Goal: Complete application form

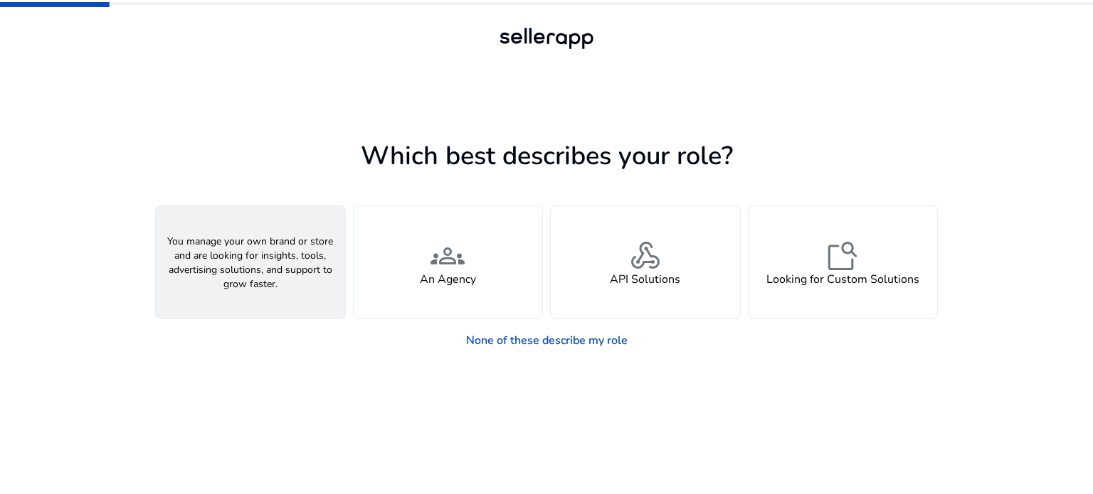
click at [256, 270] on span "person" at bounding box center [250, 256] width 34 height 34
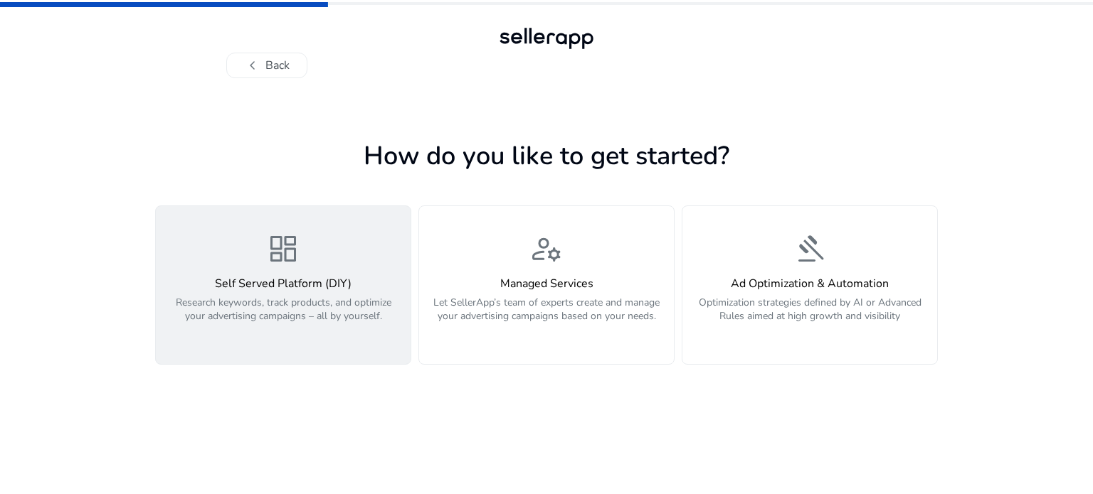
click at [303, 264] on div "dashboard Self Served Platform (DIY) Research keywords, track products, and opt…" at bounding box center [283, 285] width 238 height 107
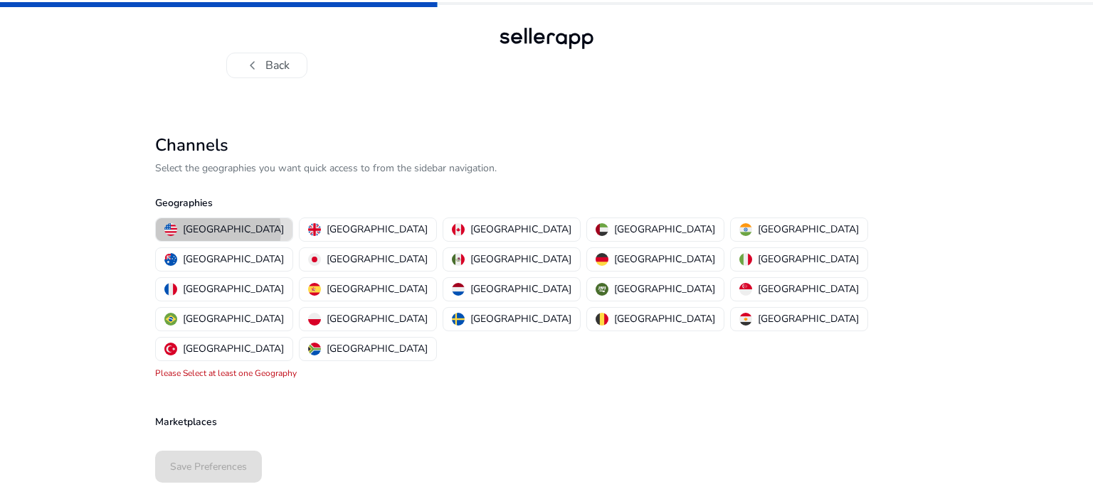
click at [218, 230] on p "United States" at bounding box center [233, 229] width 101 height 15
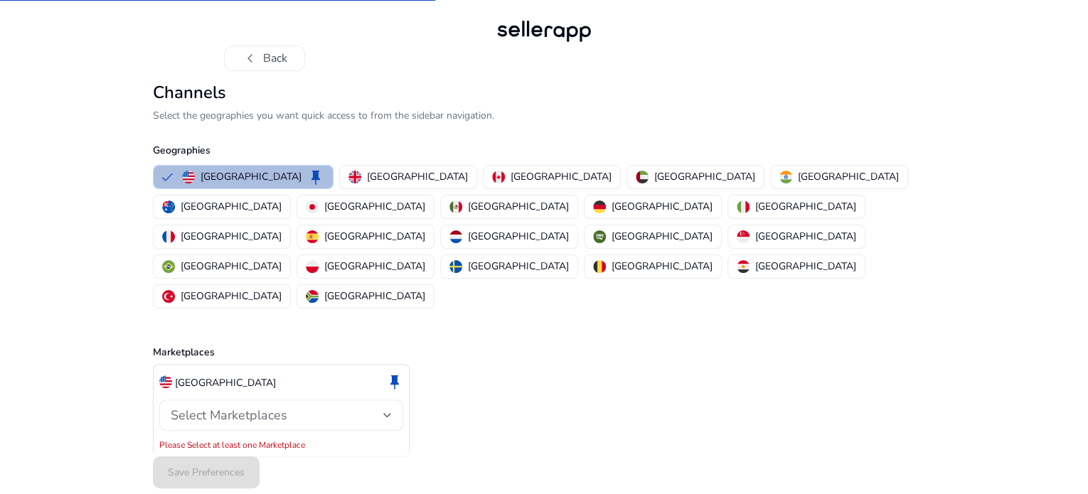
scroll to position [9, 0]
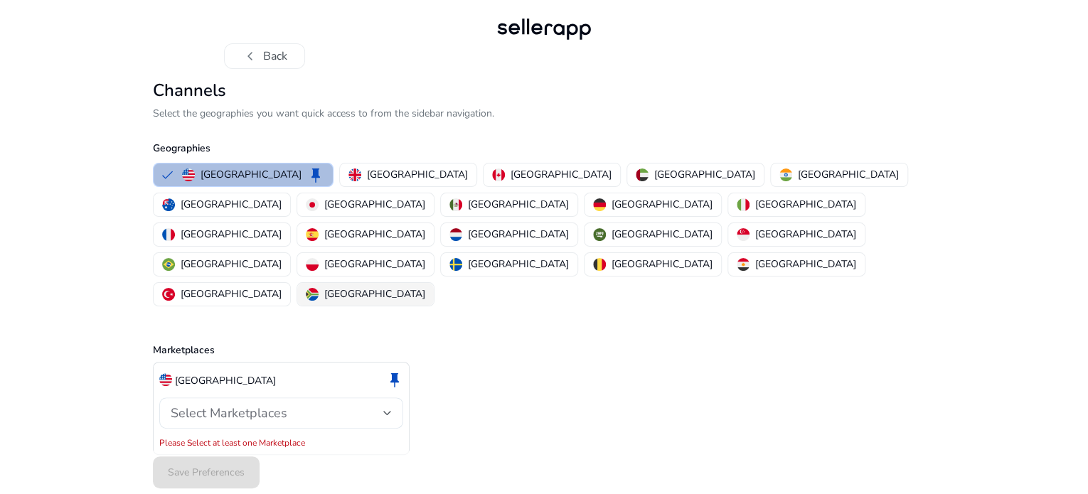
click at [425, 287] on p "South Africa" at bounding box center [374, 294] width 101 height 15
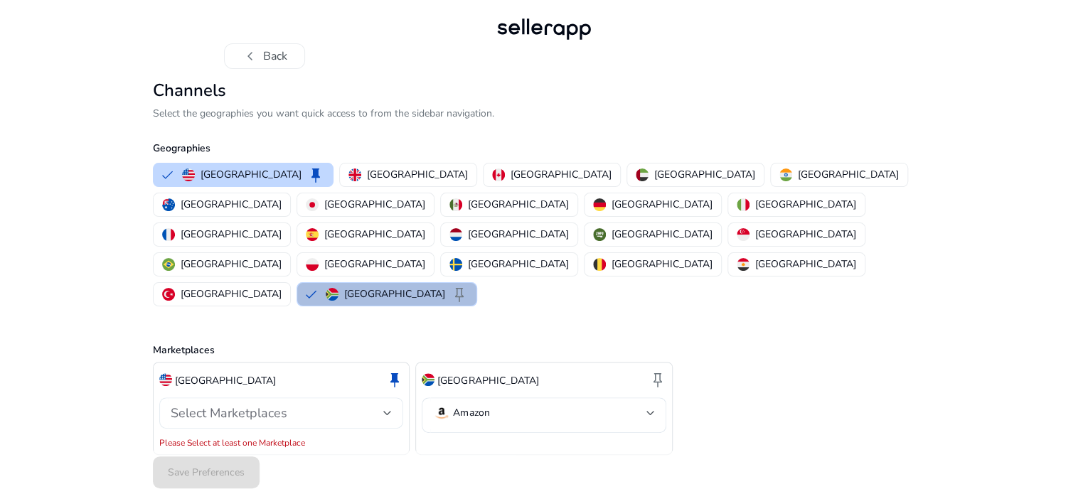
click at [386, 410] on div at bounding box center [387, 413] width 9 height 6
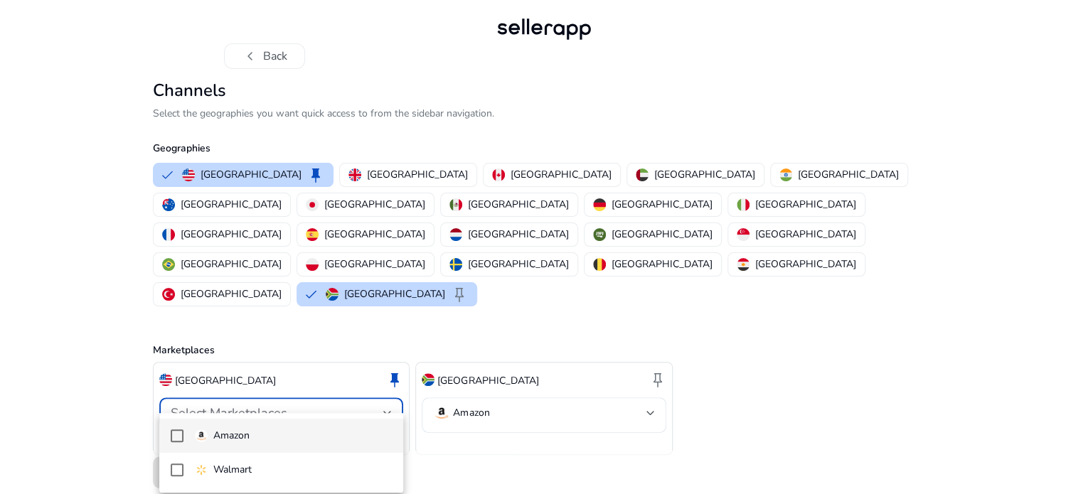
click at [264, 435] on span "Amazon" at bounding box center [294, 436] width 198 height 16
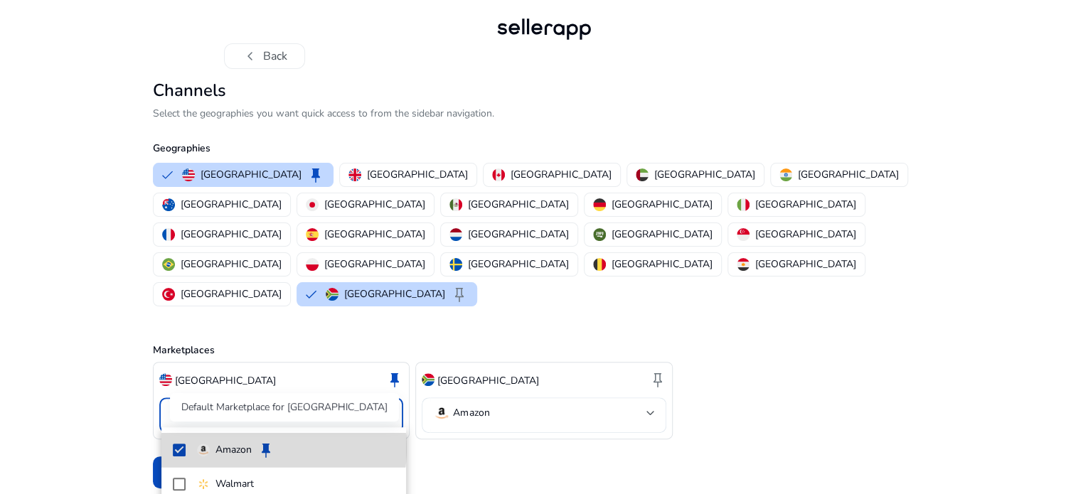
scroll to position [0, 0]
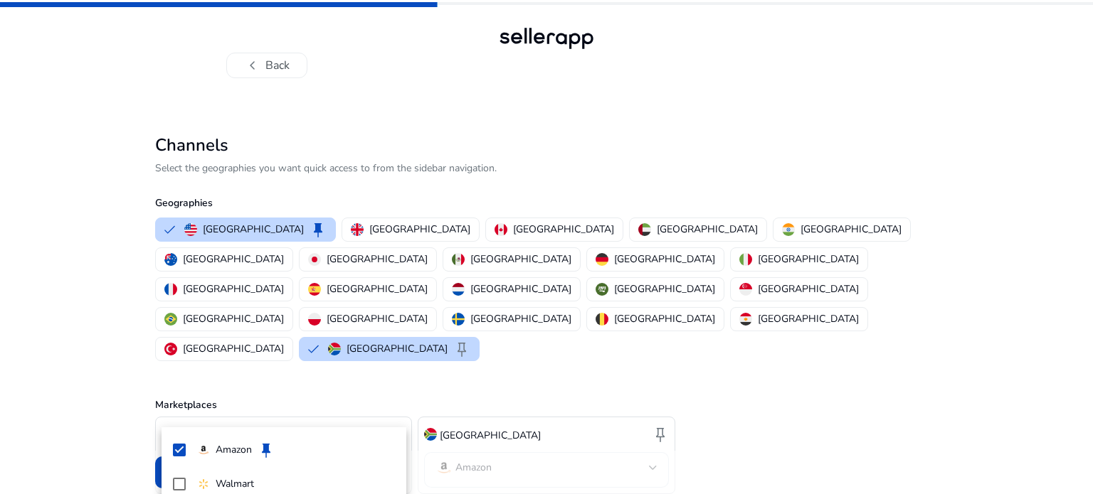
click at [874, 377] on div at bounding box center [546, 247] width 1093 height 494
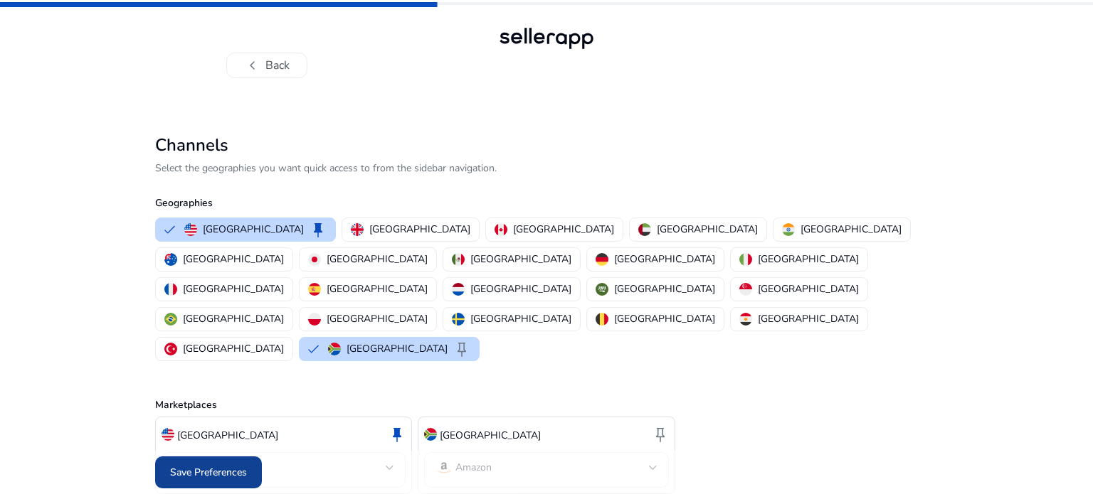
click at [205, 465] on span "Save Preferences" at bounding box center [208, 472] width 77 height 15
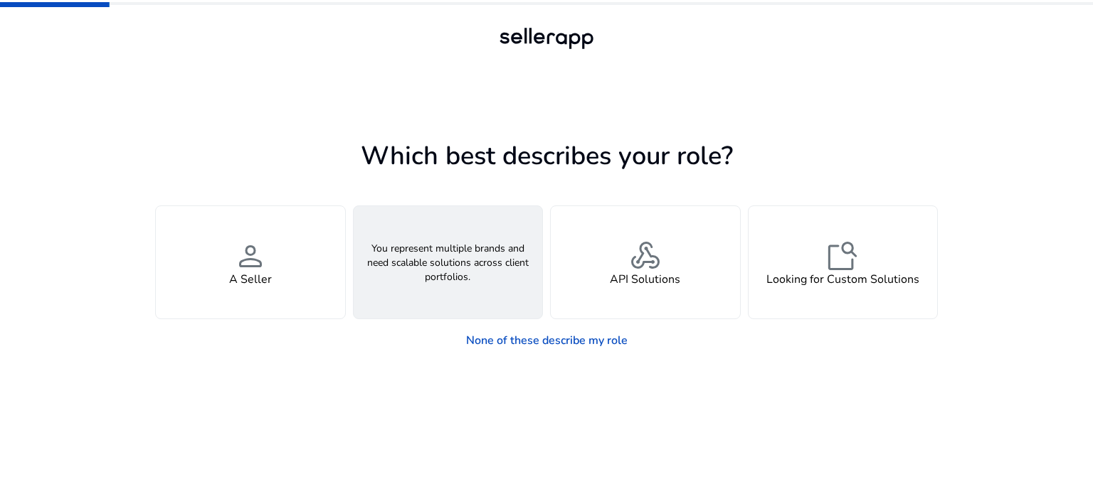
click at [432, 271] on div "groups An Agency" at bounding box center [448, 262] width 189 height 112
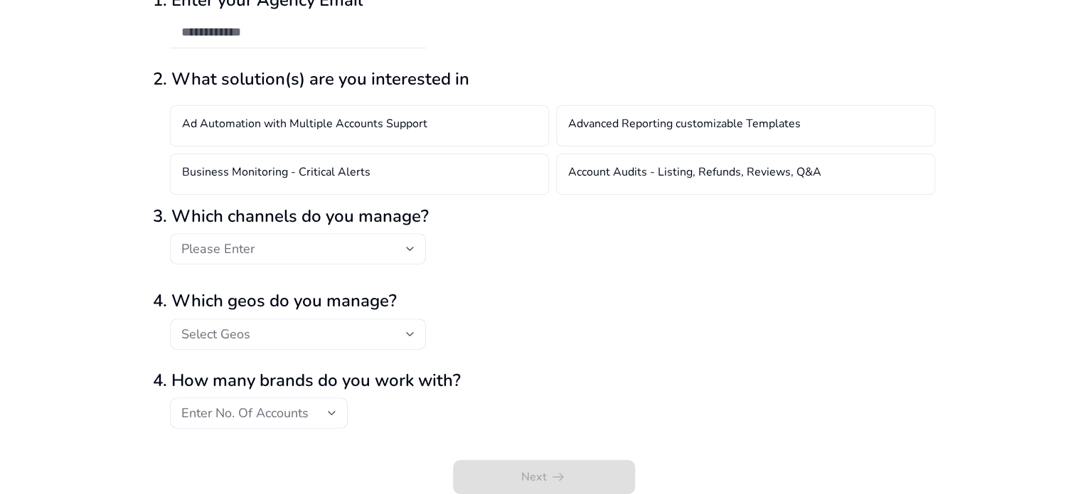
scroll to position [142, 0]
click at [411, 252] on div at bounding box center [410, 249] width 9 height 6
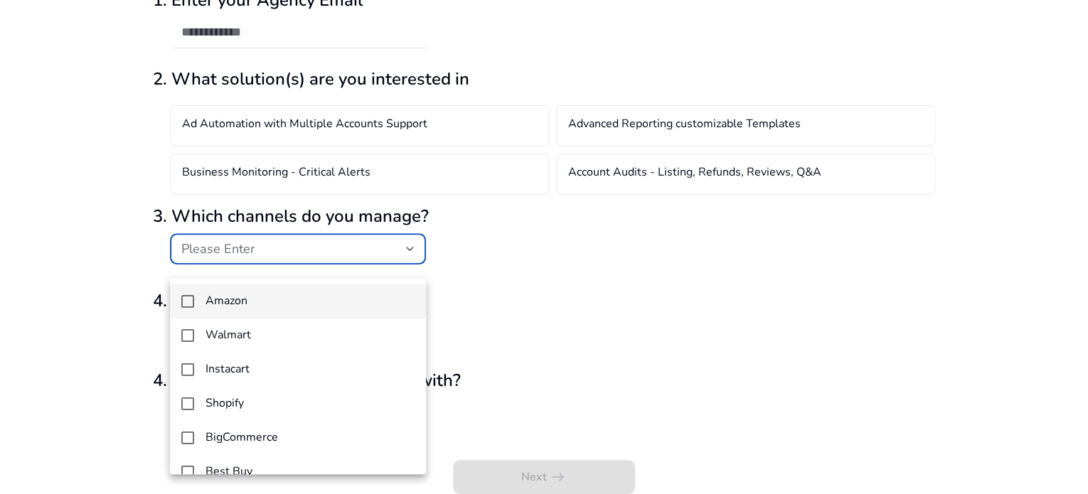
click at [185, 302] on mat-pseudo-checkbox at bounding box center [187, 301] width 13 height 13
click at [560, 314] on div at bounding box center [544, 247] width 1088 height 494
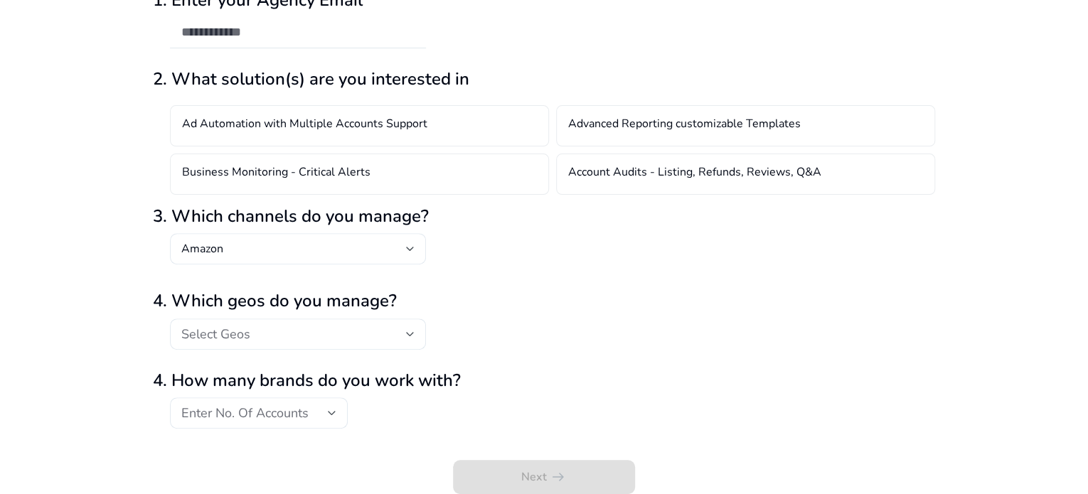
scroll to position [156, 0]
click at [408, 333] on div at bounding box center [410, 334] width 9 height 6
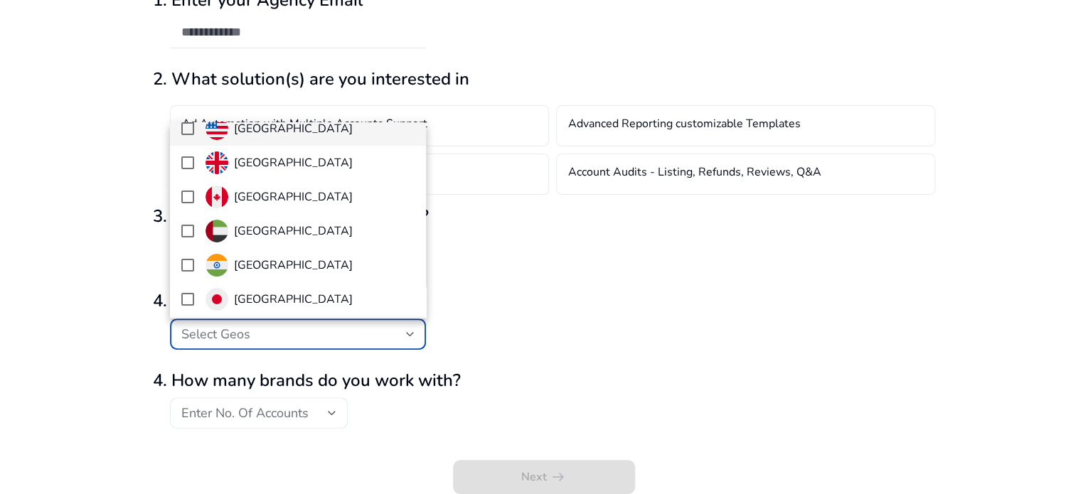
scroll to position [0, 0]
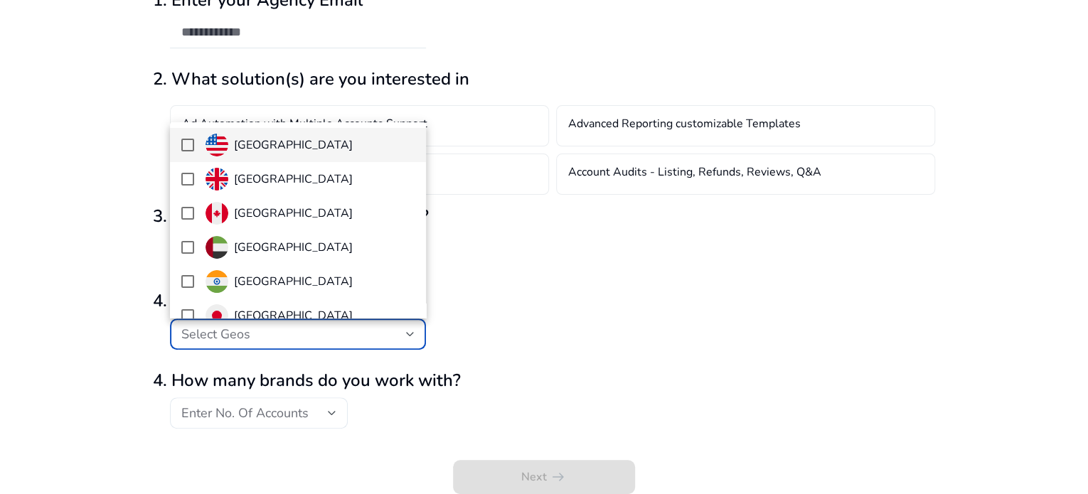
click at [188, 144] on mat-pseudo-checkbox at bounding box center [187, 145] width 13 height 13
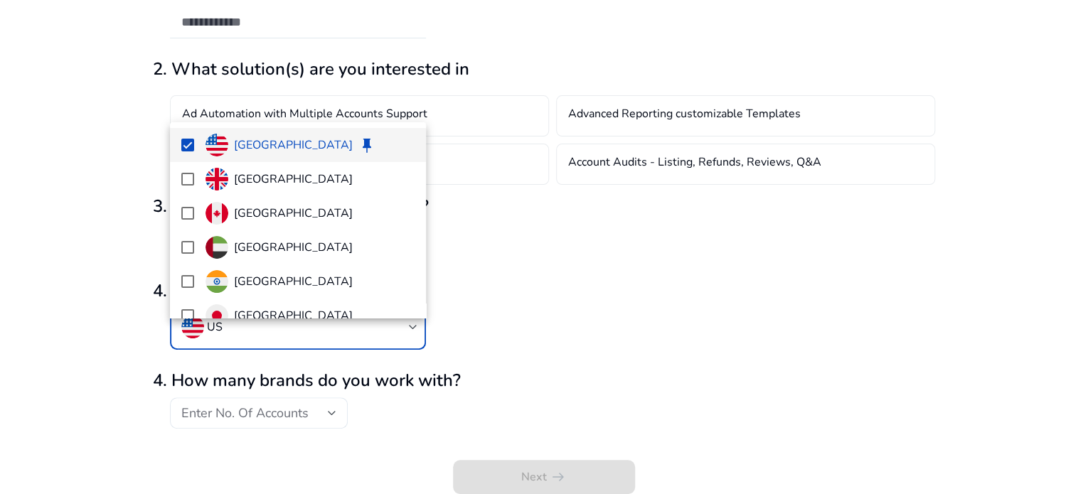
click at [479, 275] on div at bounding box center [544, 247] width 1088 height 494
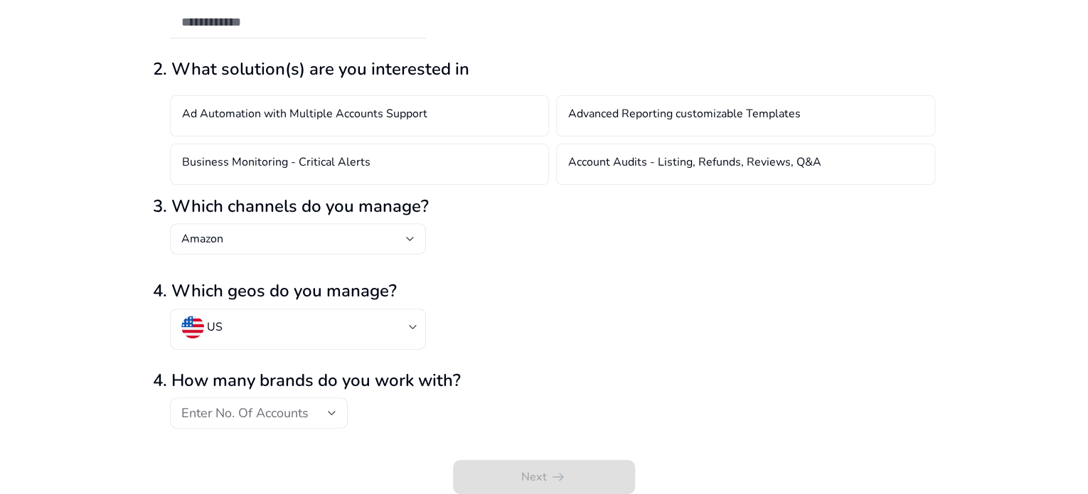
scroll to position [166, 0]
click at [329, 414] on div at bounding box center [332, 413] width 9 height 6
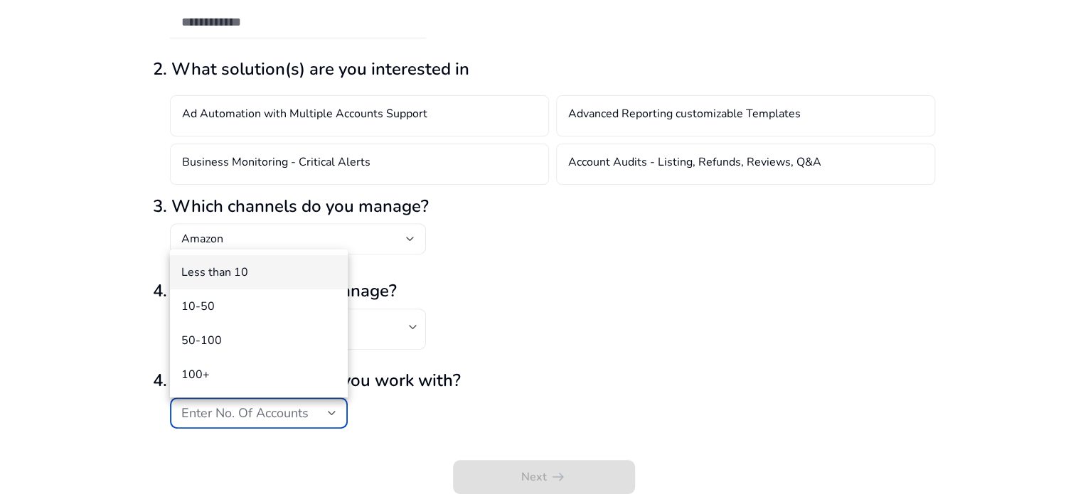
click at [643, 314] on div at bounding box center [544, 247] width 1088 height 494
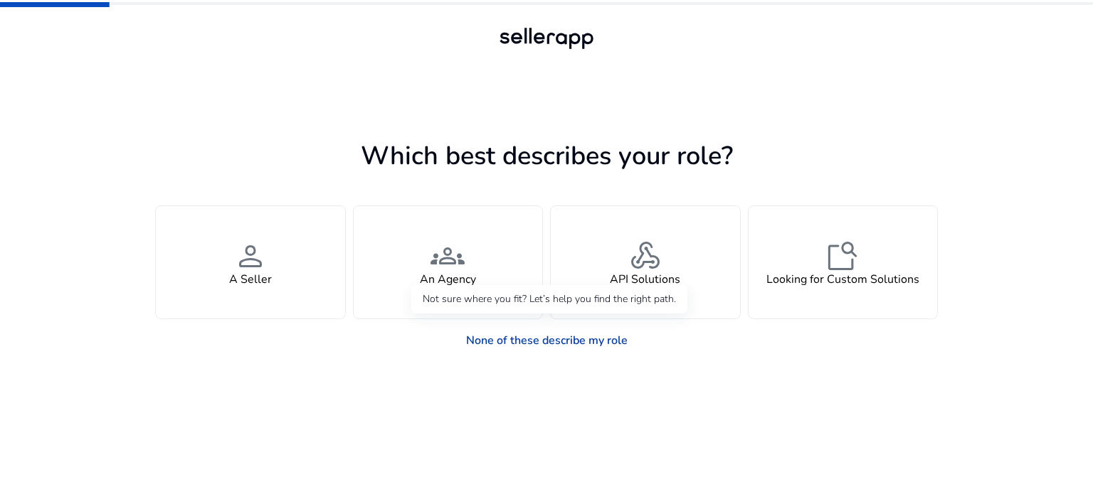
click at [556, 338] on link "None of these describe my role" at bounding box center [547, 340] width 184 height 28
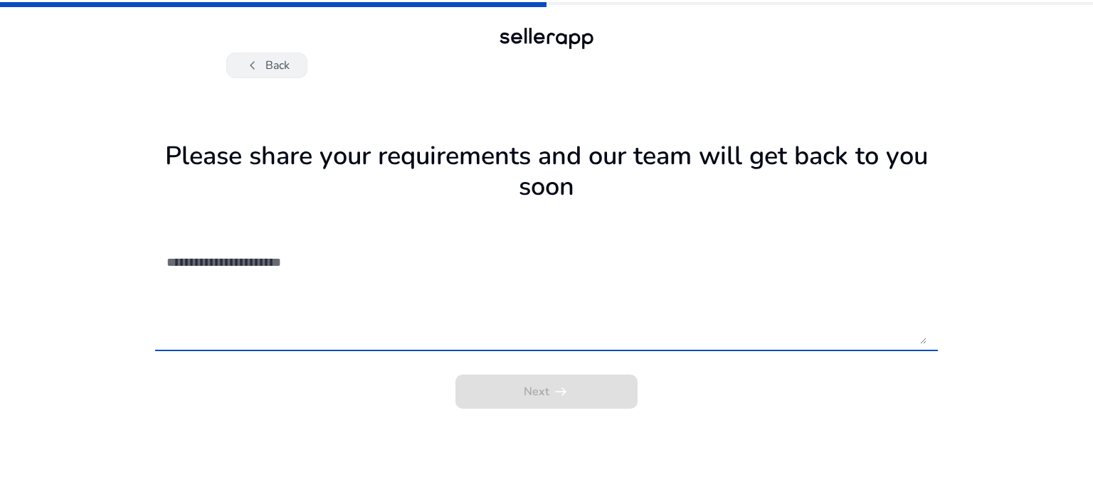
click at [279, 68] on button "chevron_left Back" at bounding box center [266, 66] width 81 height 26
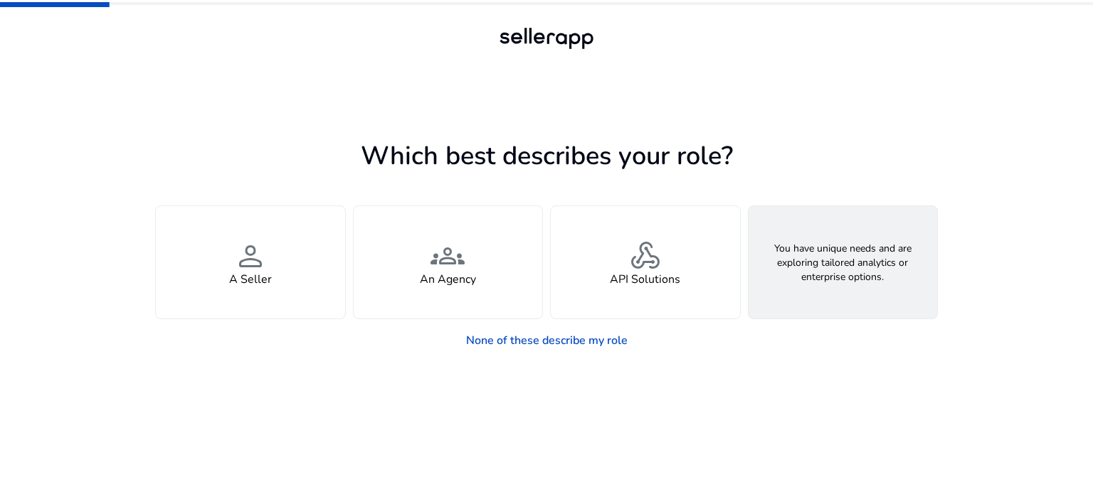
click at [876, 278] on h4 "Looking for Custom Solutions" at bounding box center [842, 280] width 153 height 14
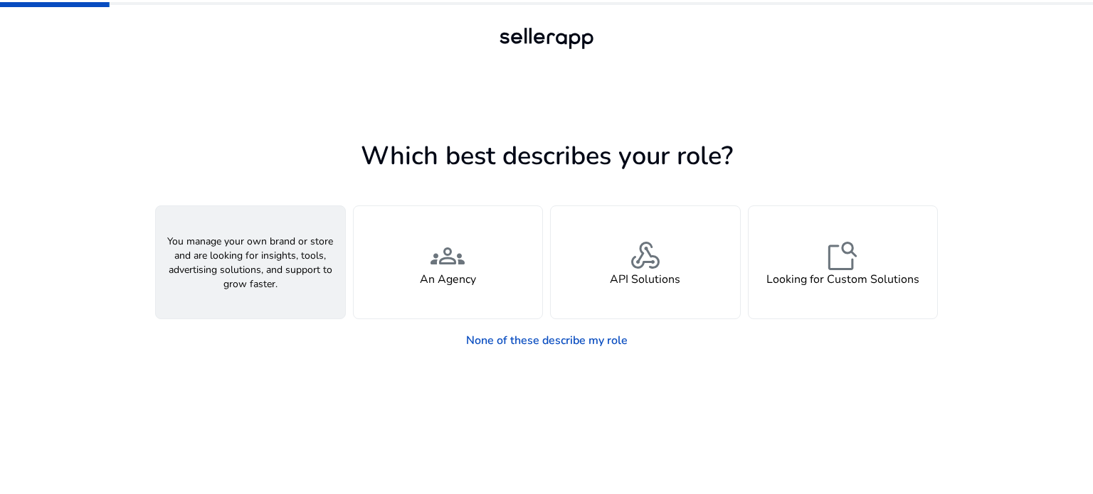
click at [262, 267] on span "person" at bounding box center [250, 256] width 34 height 34
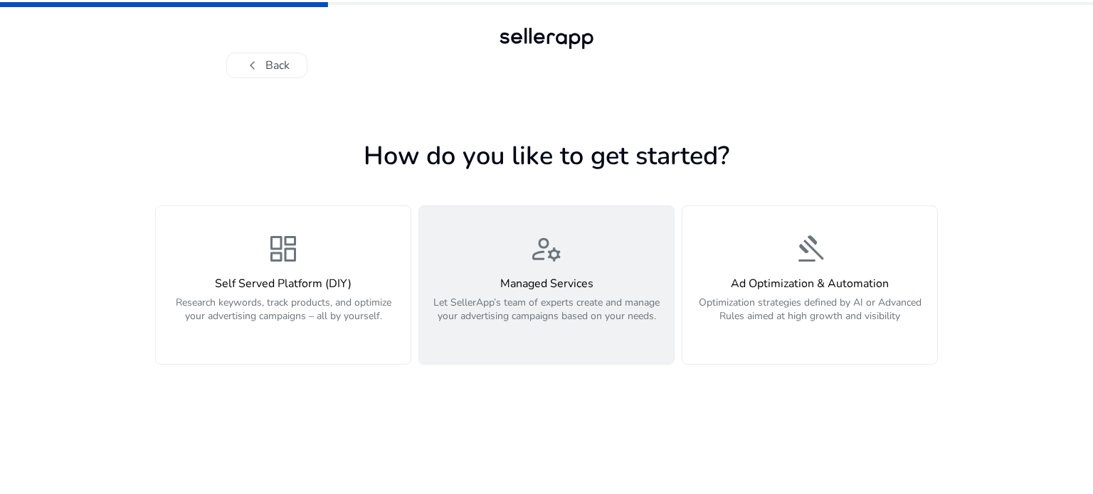
click at [531, 282] on h4 "Managed Services" at bounding box center [546, 284] width 238 height 14
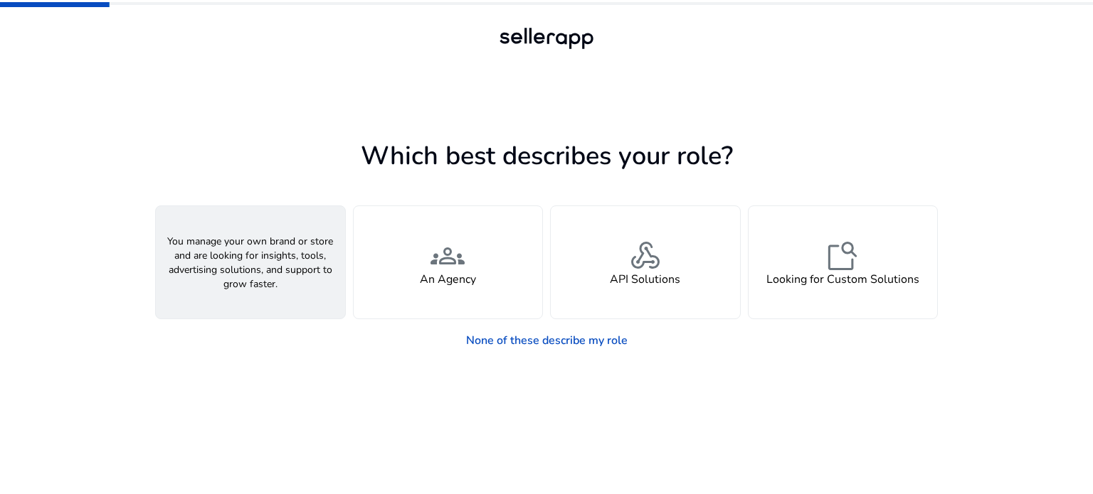
click at [257, 250] on span "person" at bounding box center [250, 256] width 34 height 34
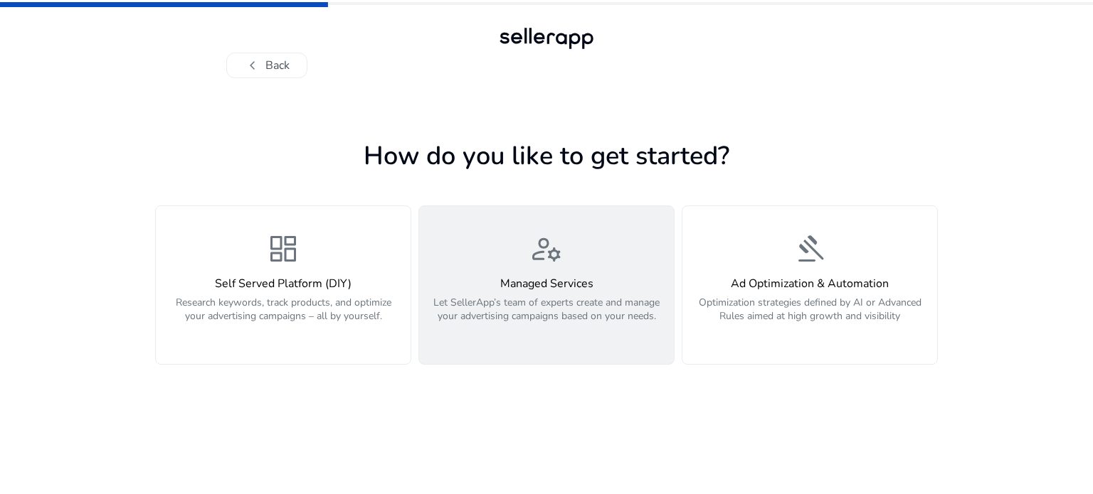
click at [549, 312] on p "Let SellerApp’s team of experts create and manage your advertising campaigns ba…" at bounding box center [546, 317] width 238 height 43
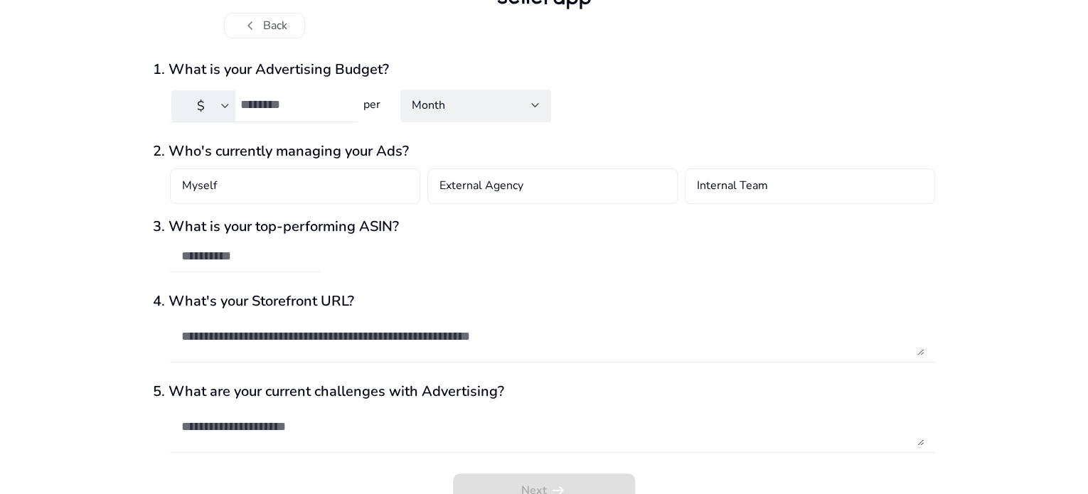
scroll to position [62, 0]
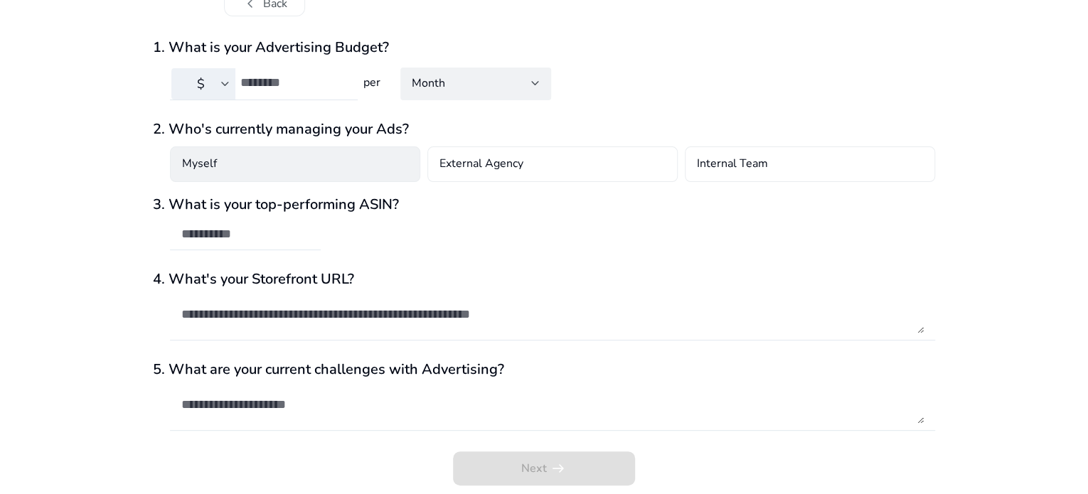
click at [399, 164] on div "Myself" at bounding box center [295, 165] width 250 height 36
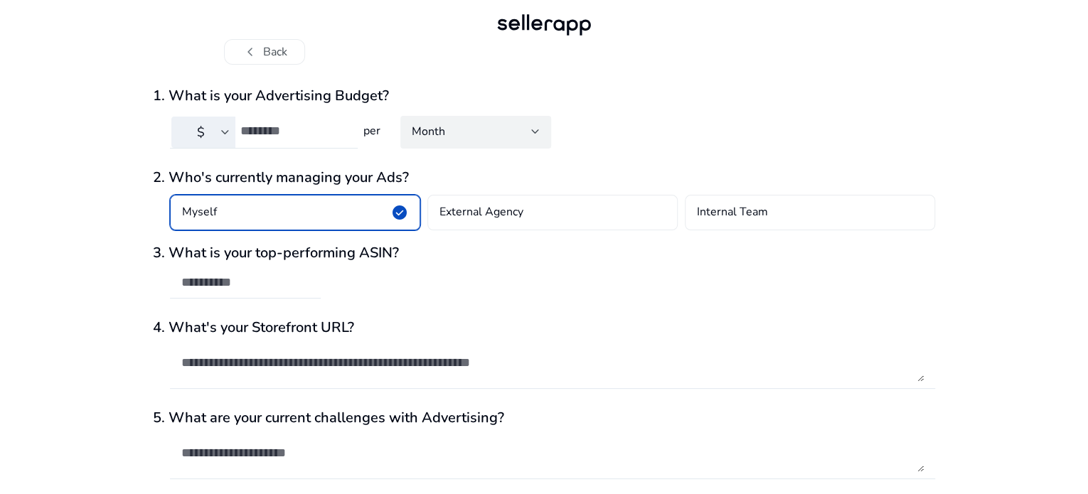
scroll to position [0, 0]
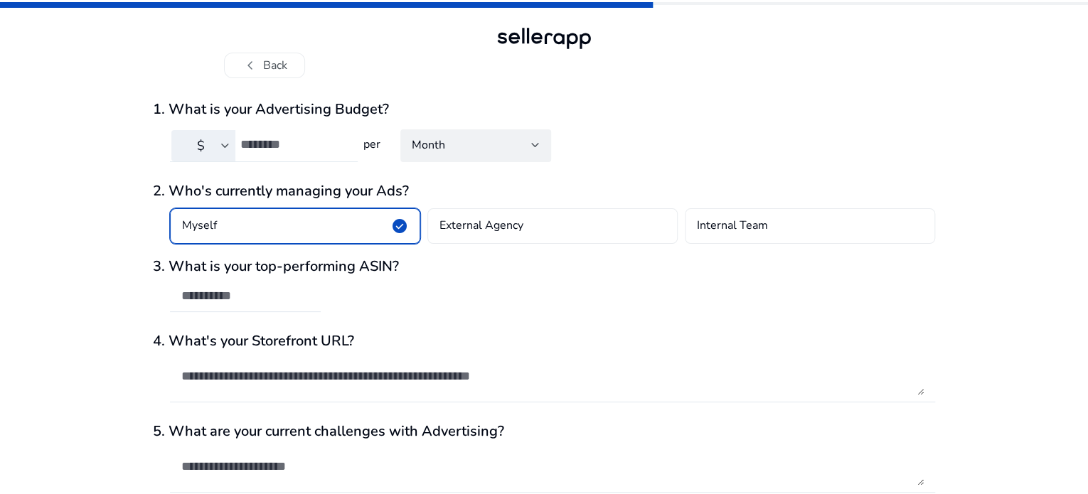
click at [224, 143] on div at bounding box center [225, 146] width 9 height 6
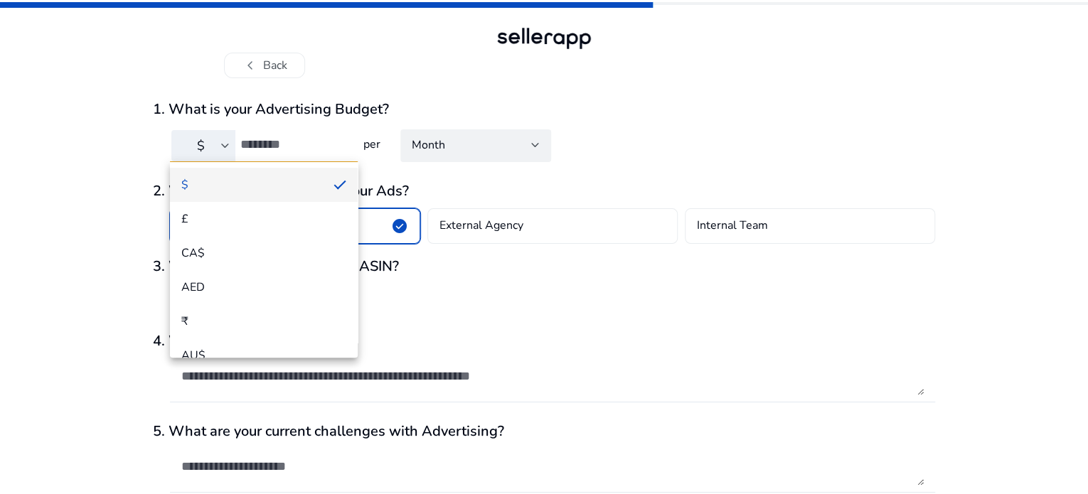
click at [224, 143] on div at bounding box center [544, 247] width 1088 height 494
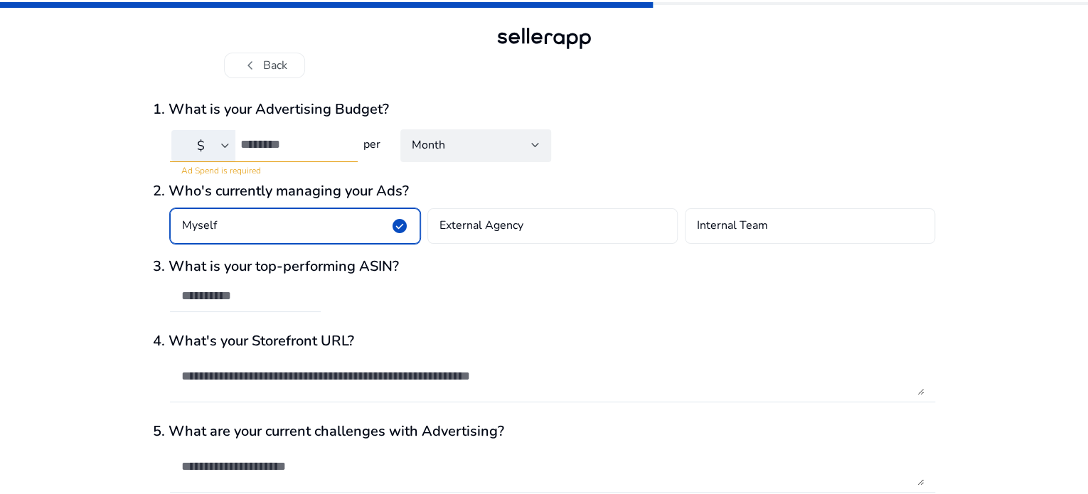
click at [696, 115] on h3 "1. What is your Advertising Budget?" at bounding box center [544, 109] width 782 height 17
